Goal: Book appointment/travel/reservation

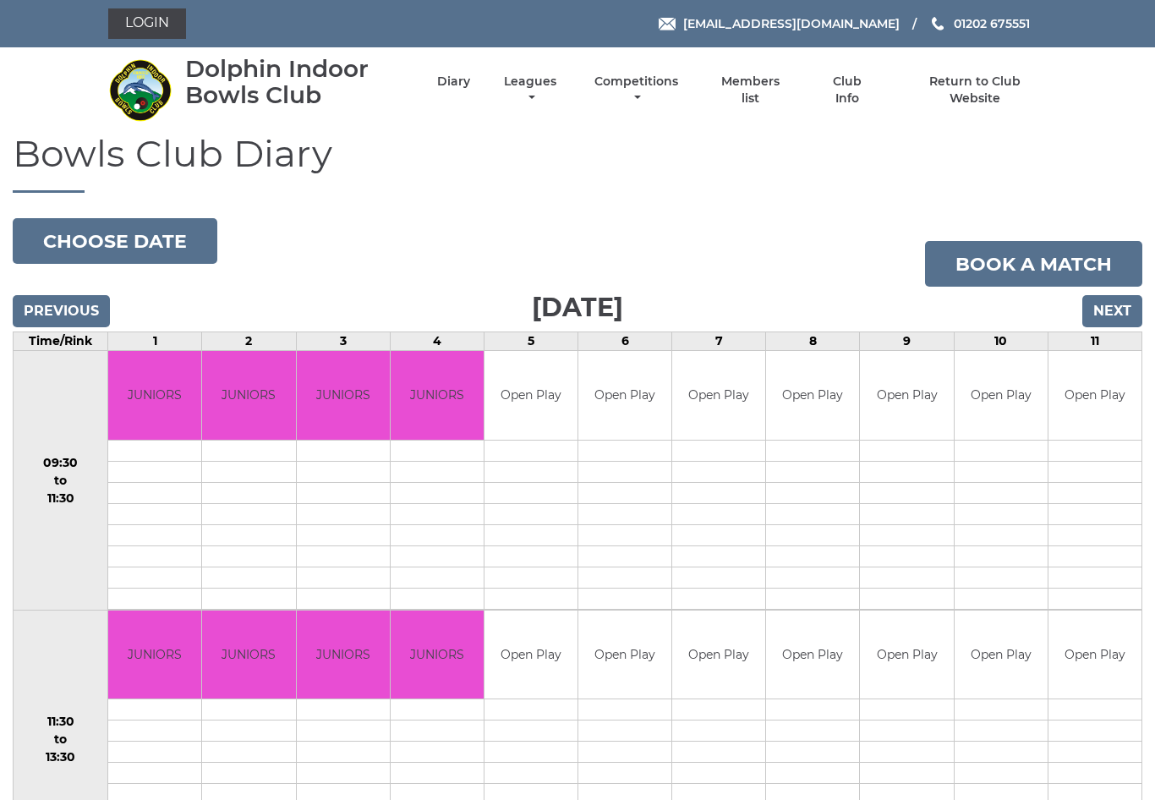
click at [134, 242] on button "Choose date" at bounding box center [115, 241] width 205 height 46
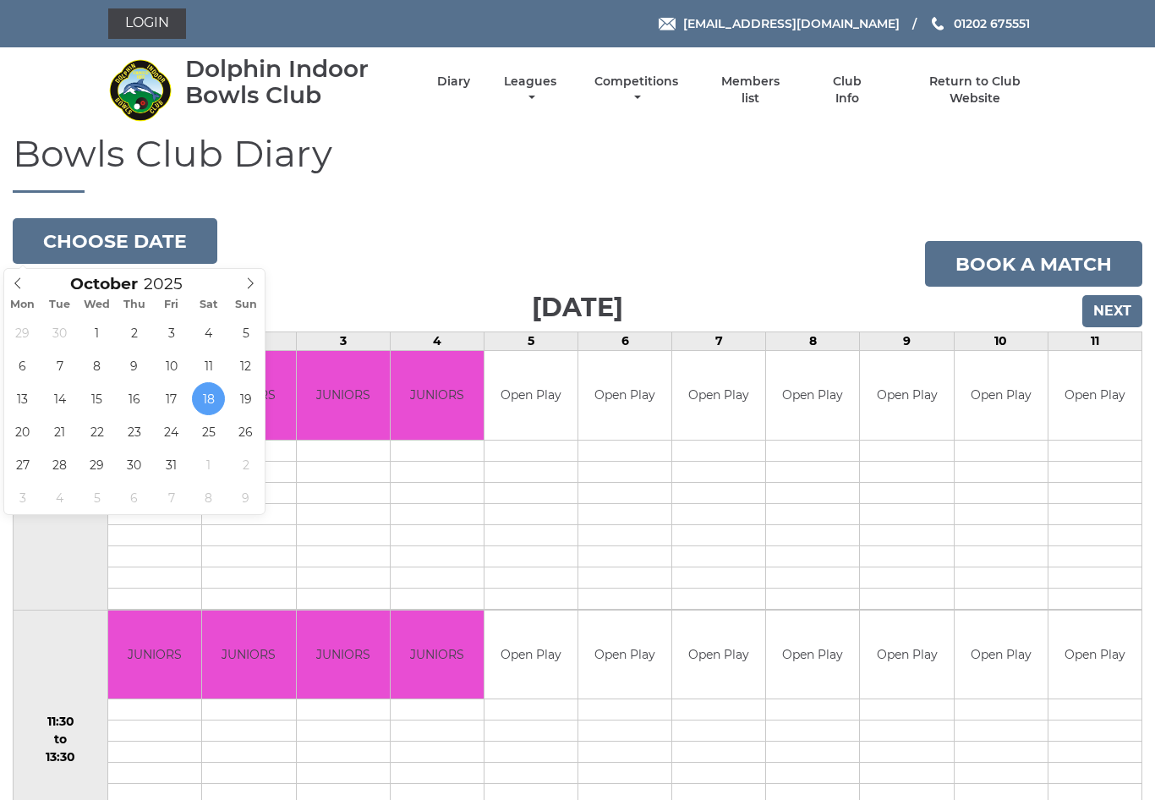
click at [27, 287] on span at bounding box center [18, 281] width 28 height 24
type input "2025-09-12"
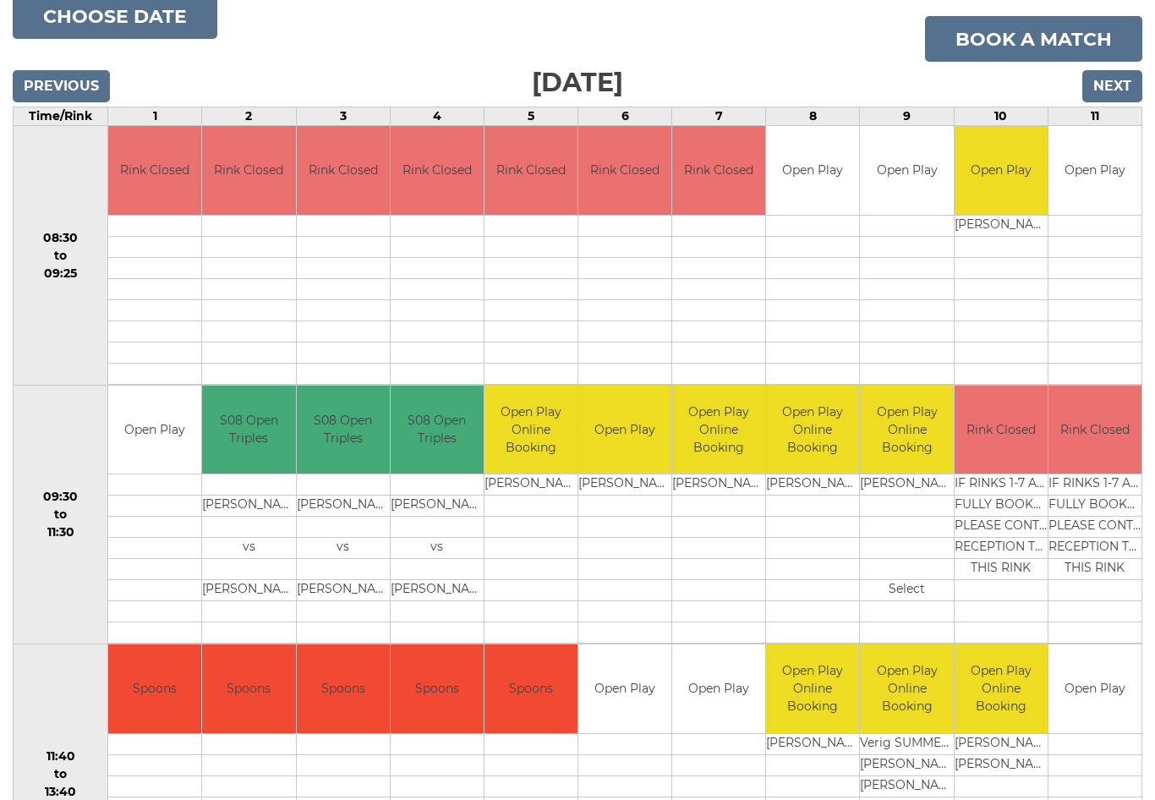
scroll to position [226, 0]
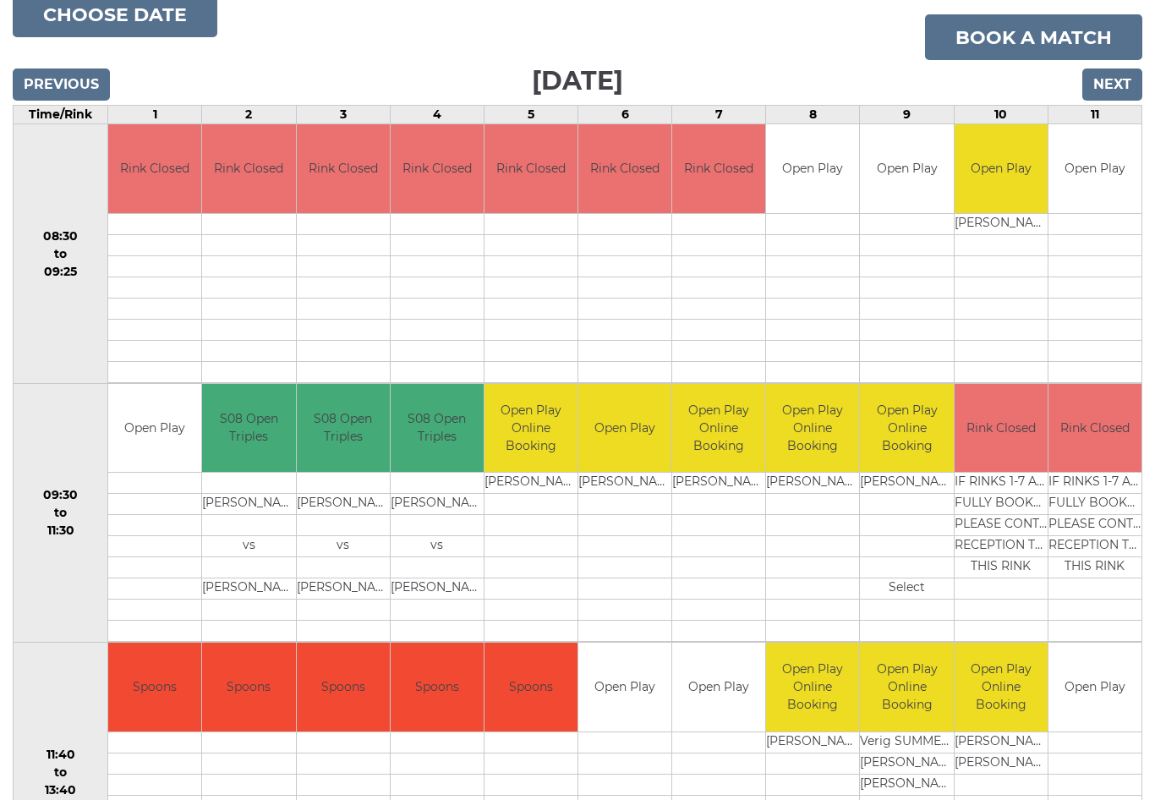
click at [1052, 39] on link "Book a match" at bounding box center [1033, 38] width 217 height 46
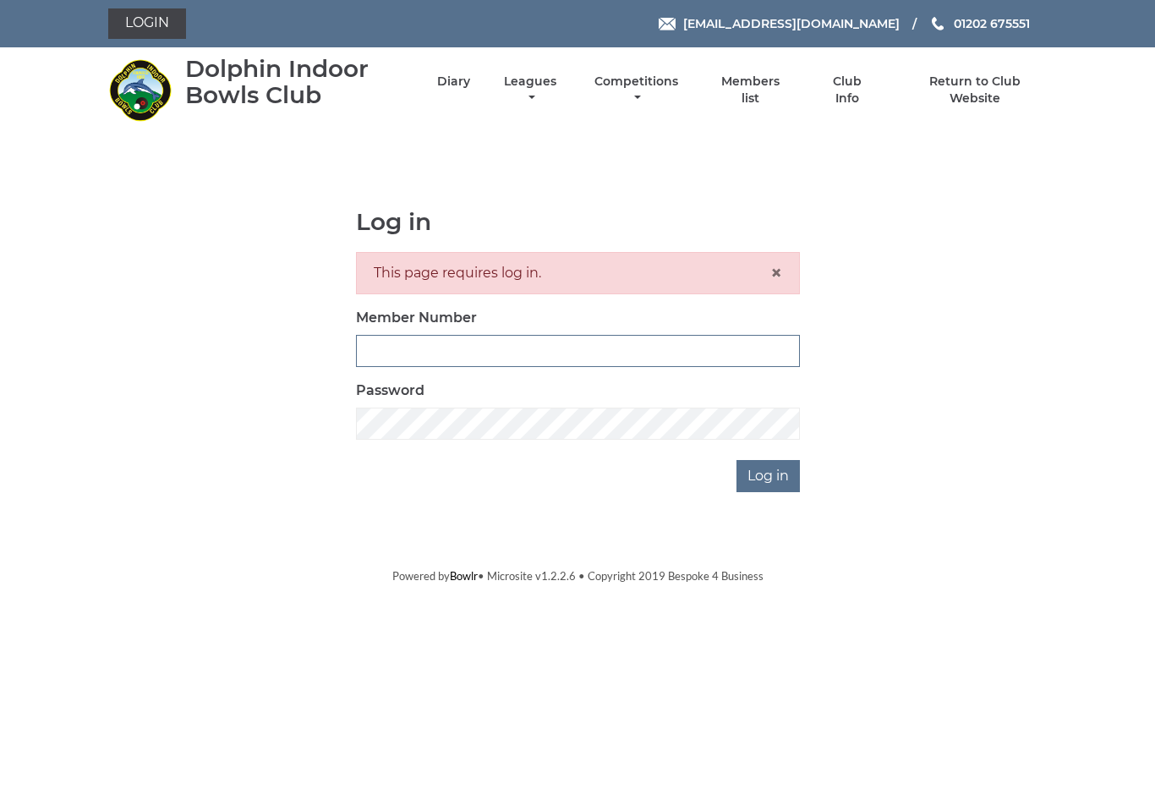
type input "3453"
click at [768, 475] on input "Log in" at bounding box center [767, 476] width 63 height 32
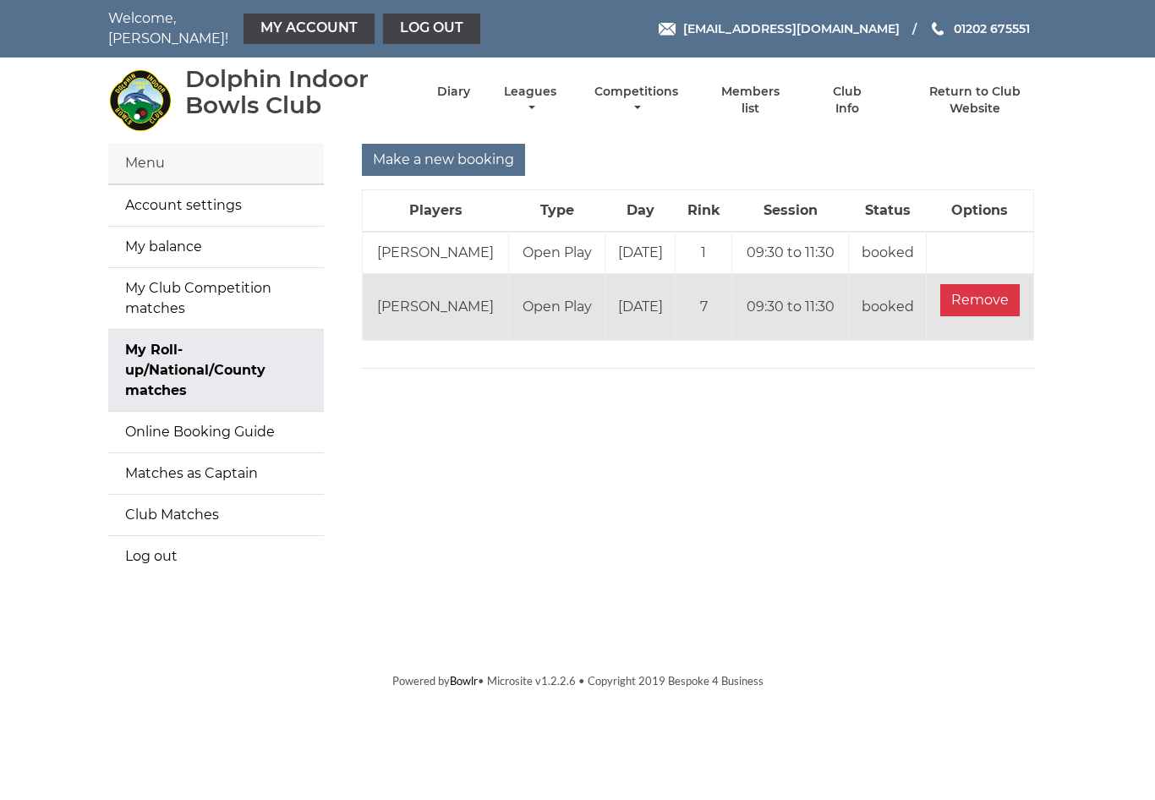
click at [465, 85] on link "Diary" at bounding box center [453, 92] width 33 height 16
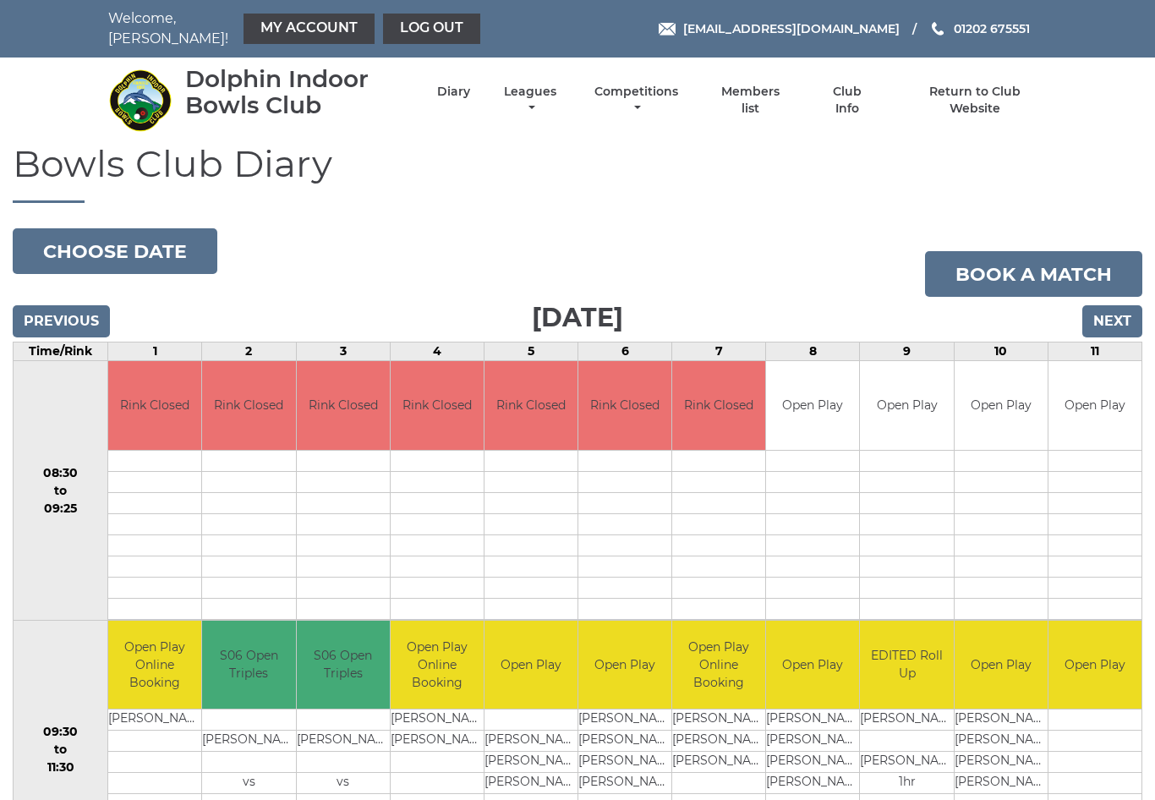
click at [157, 243] on button "Choose date" at bounding box center [115, 251] width 205 height 46
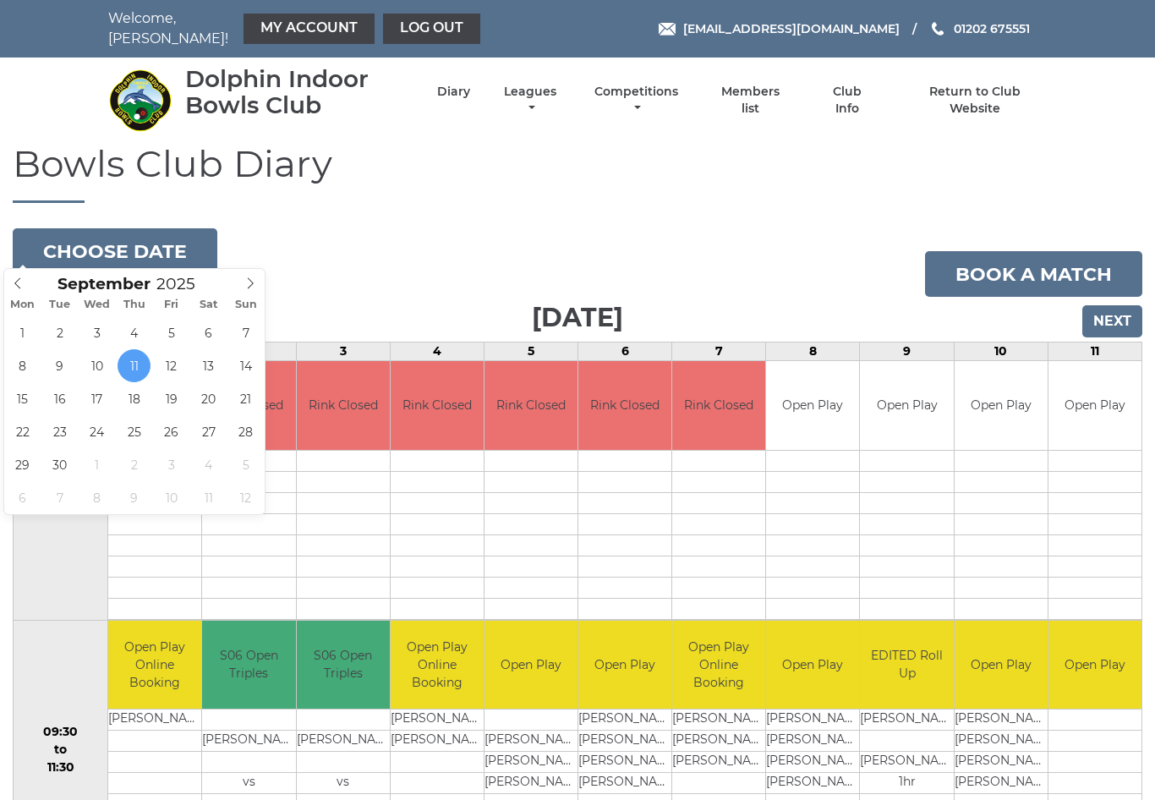
click at [260, 278] on span at bounding box center [251, 281] width 28 height 24
type input "2025-10-18"
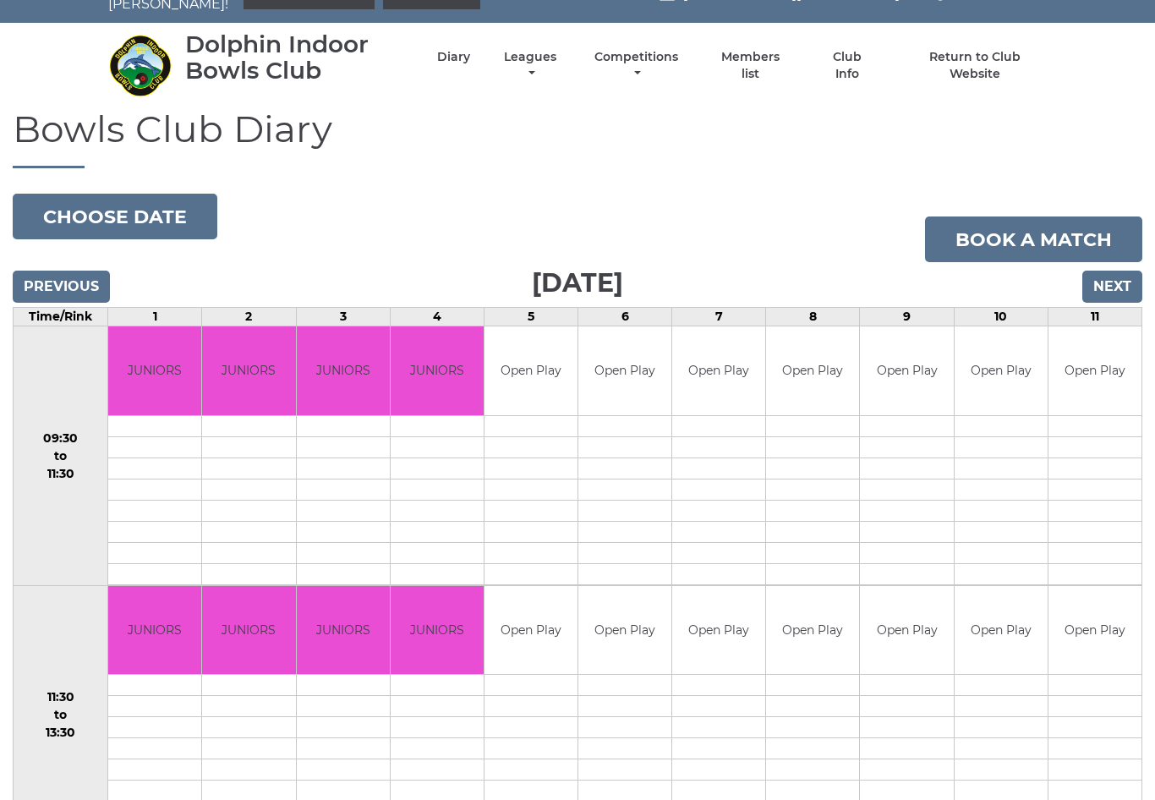
scroll to position [35, 0]
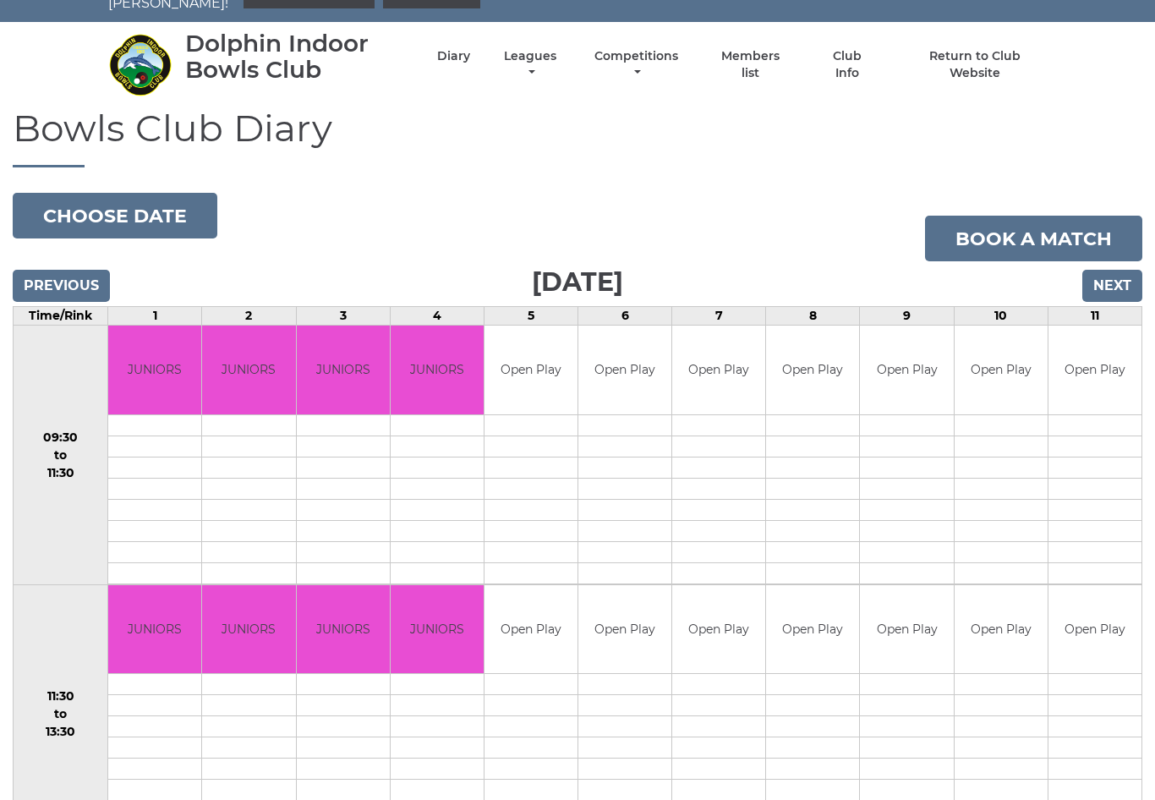
click at [1121, 277] on input "Next" at bounding box center [1112, 286] width 60 height 32
